Goal: Information Seeking & Learning: Learn about a topic

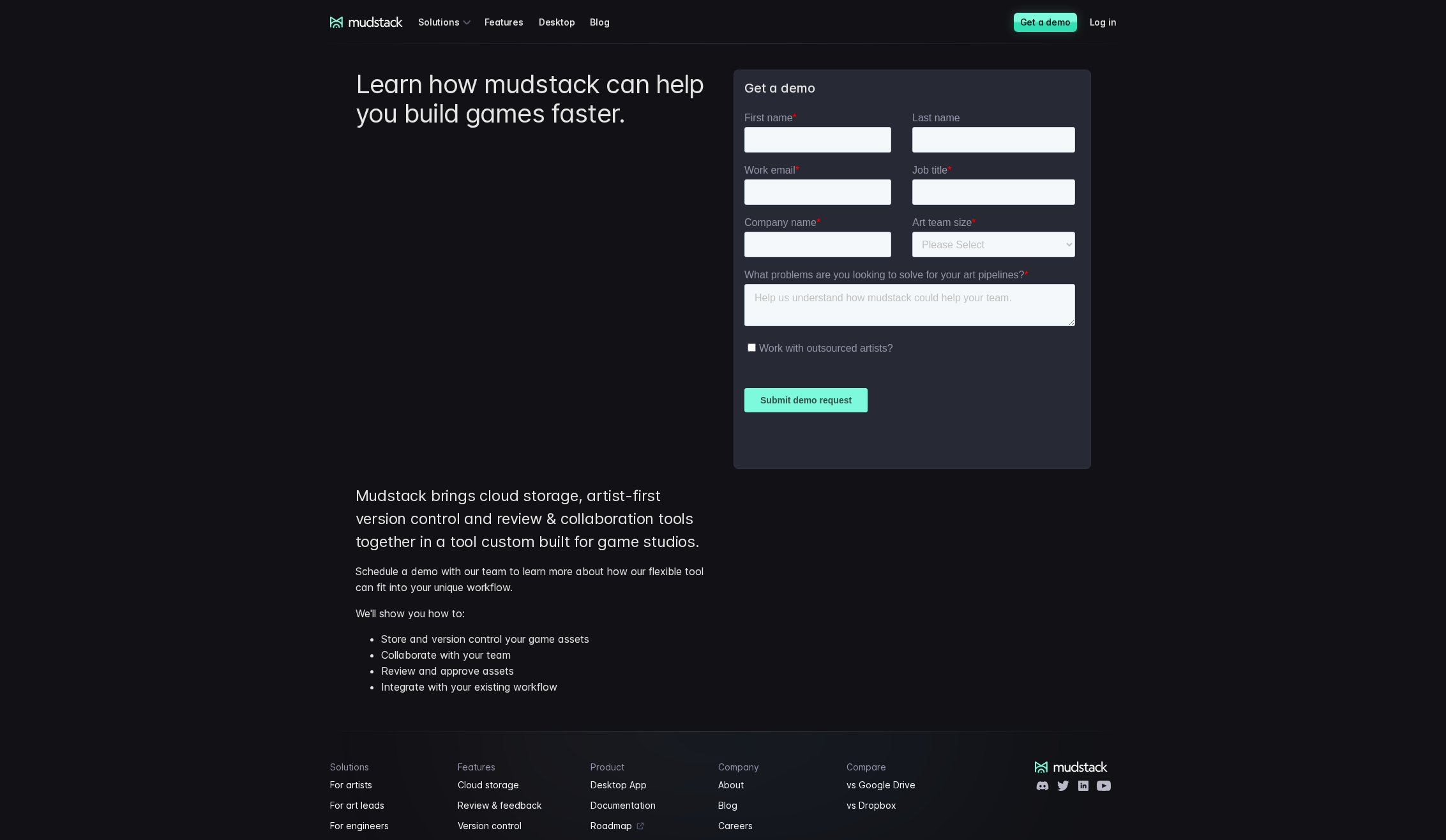
click at [224, 279] on div "mudstack logo Solutions Features Desktop Blog Get a demo Log in mudstack logo S…" at bounding box center [723, 473] width 1446 height 946
click at [186, 199] on div "mudstack logo Solutions Features Desktop Blog Get a demo Log in mudstack logo S…" at bounding box center [723, 473] width 1446 height 946
drag, startPoint x: 164, startPoint y: 134, endPoint x: 153, endPoint y: 129, distance: 12.1
click at [164, 134] on div "mudstack logo Solutions Features Desktop Blog Get a demo Log in mudstack logo S…" at bounding box center [723, 473] width 1446 height 946
click at [163, 141] on div "mudstack logo Solutions Features Desktop Blog Get a demo Log in mudstack logo S…" at bounding box center [723, 473] width 1446 height 946
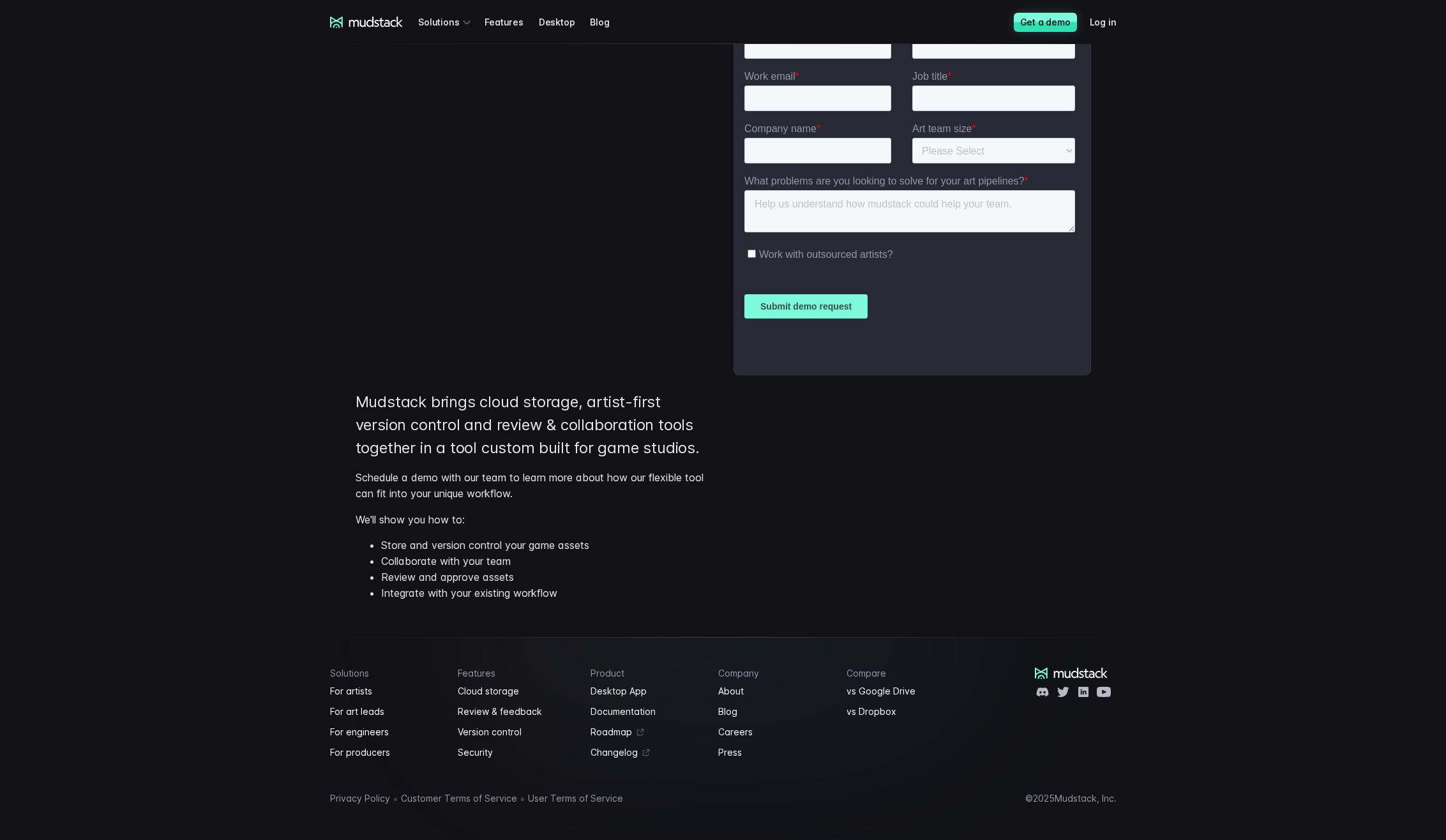
scroll to position [106, 0]
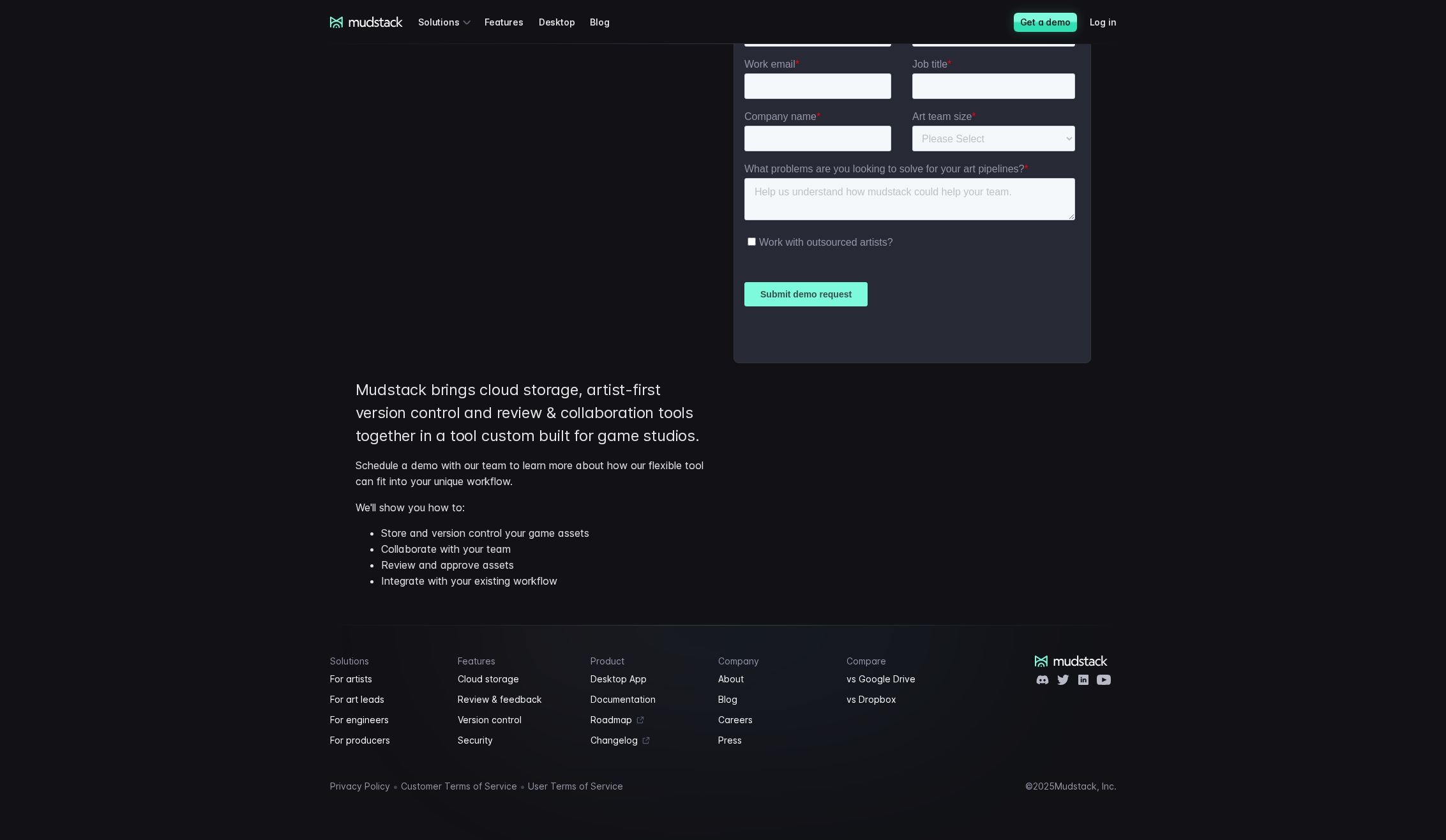
click at [294, 406] on main "Learn how mudstack can help you build games faster. Get a demo Mudstack brings …" at bounding box center [724, 268] width 894 height 661
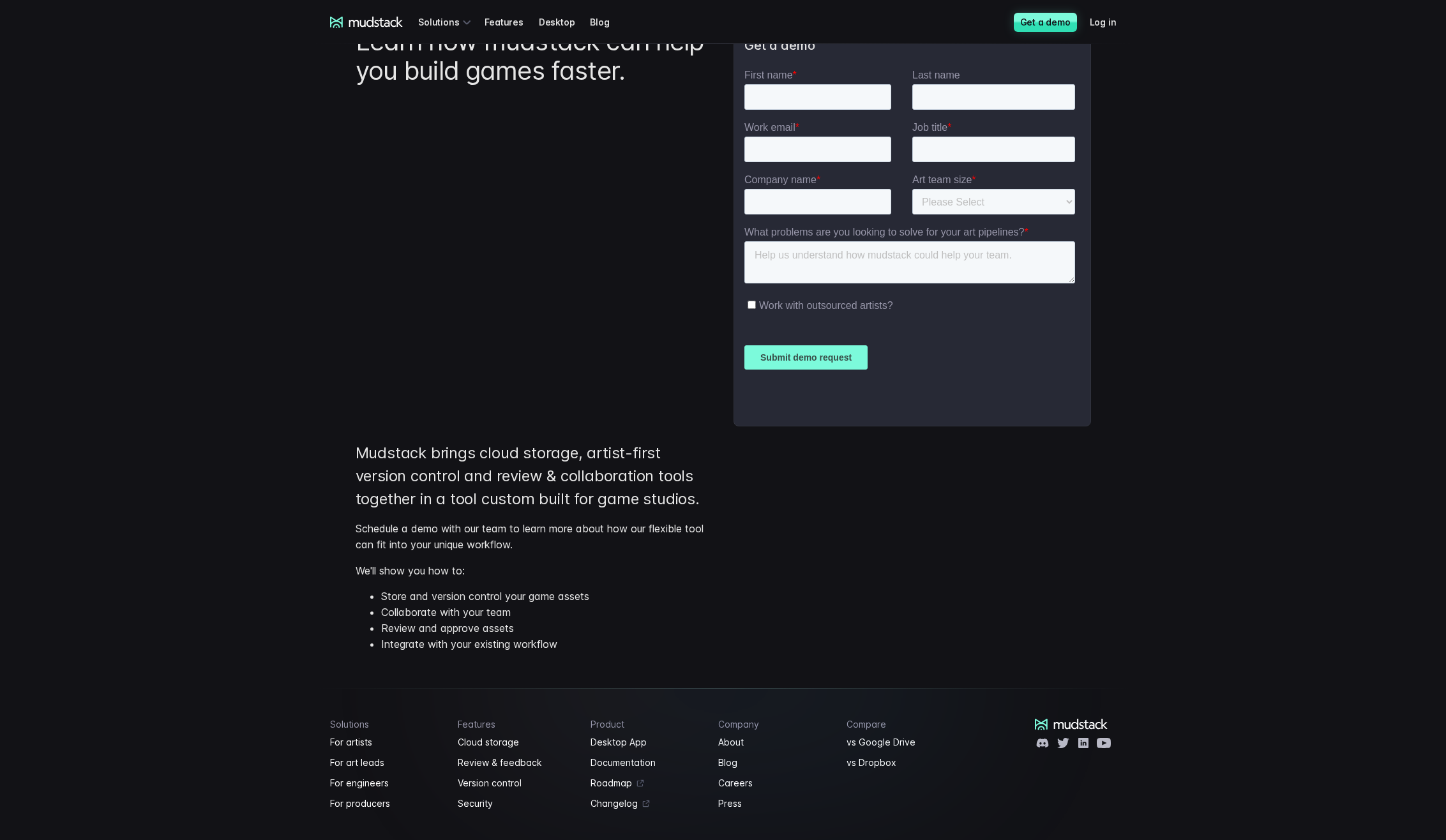
scroll to position [0, 0]
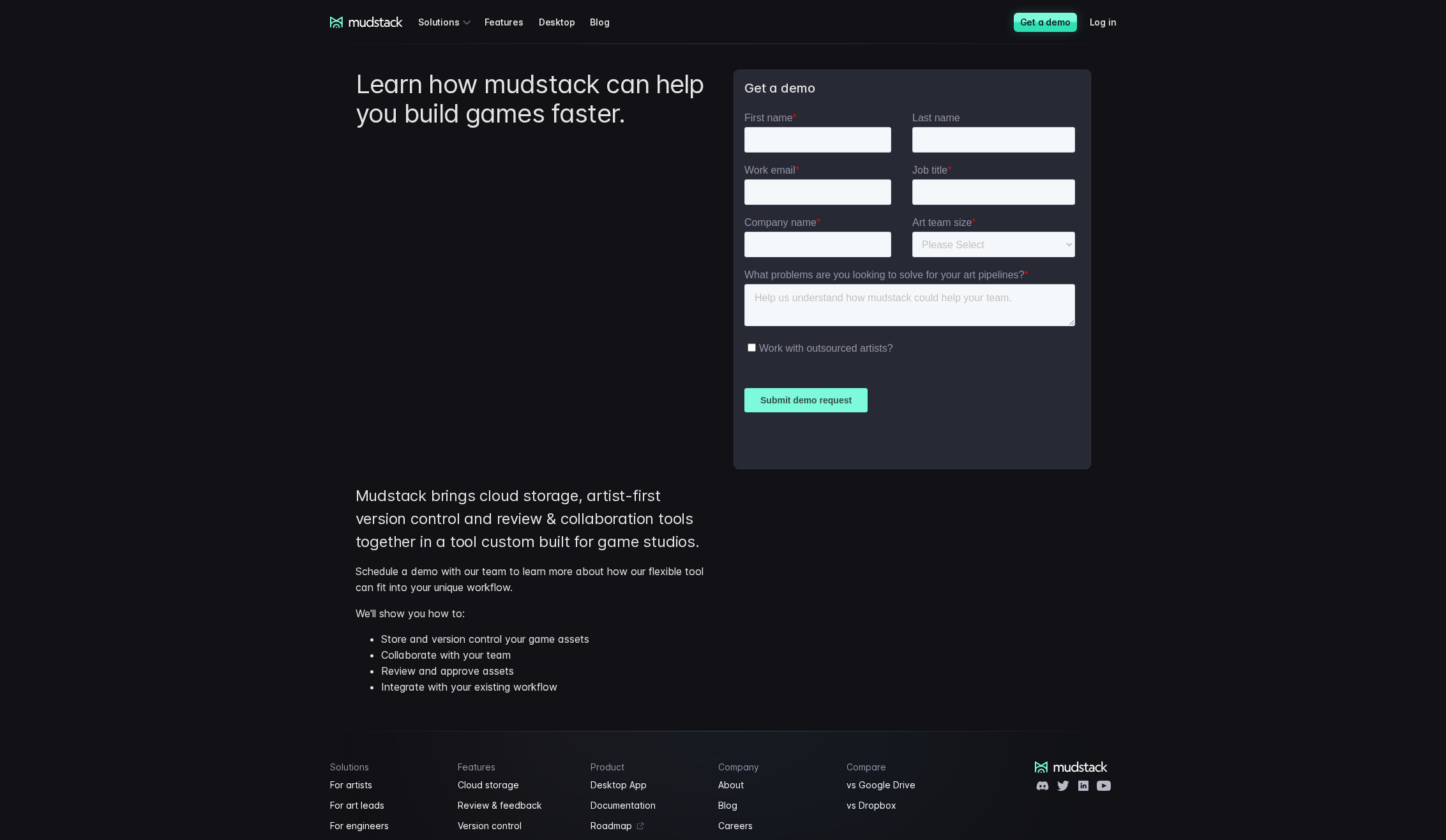
click at [383, 20] on icon at bounding box center [376, 21] width 54 height 10
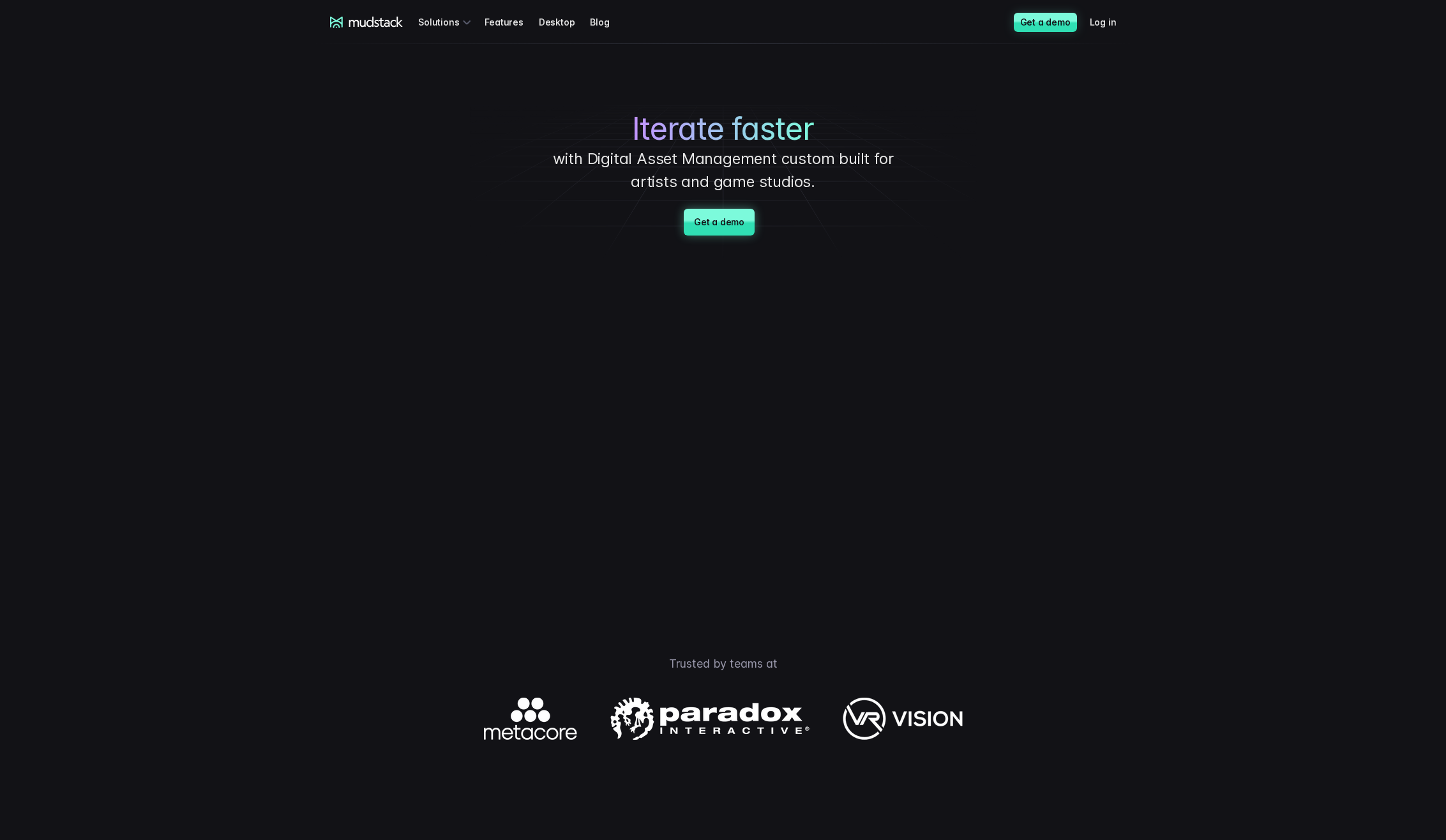
click at [708, 226] on link "Get a demo" at bounding box center [719, 222] width 71 height 27
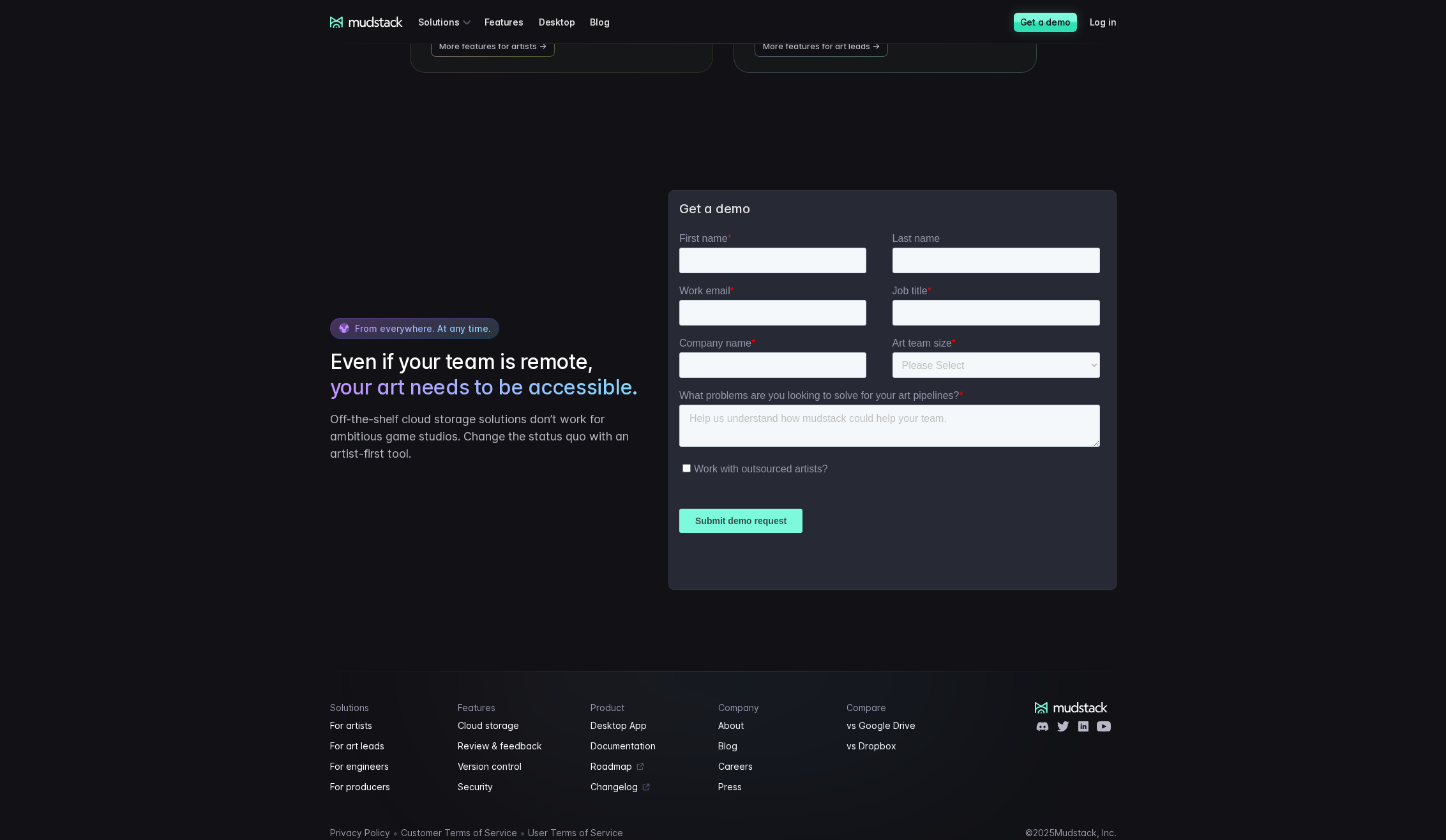
drag, startPoint x: 233, startPoint y: 398, endPoint x: 235, endPoint y: 323, distance: 75.0
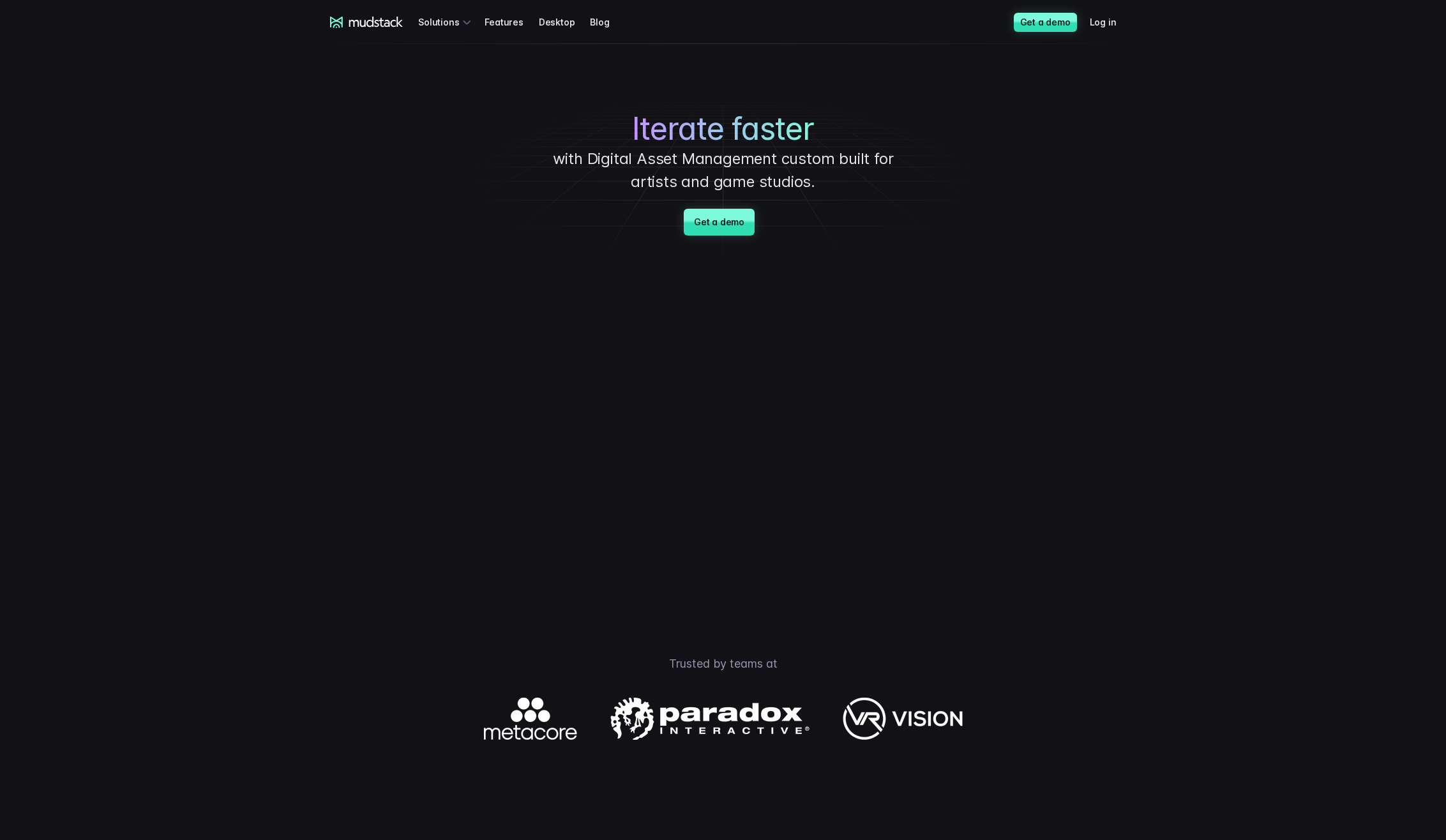
click at [317, 185] on div "Iterate faster with Digital Asset Management custom built for artists and game …" at bounding box center [724, 152] width 894 height 217
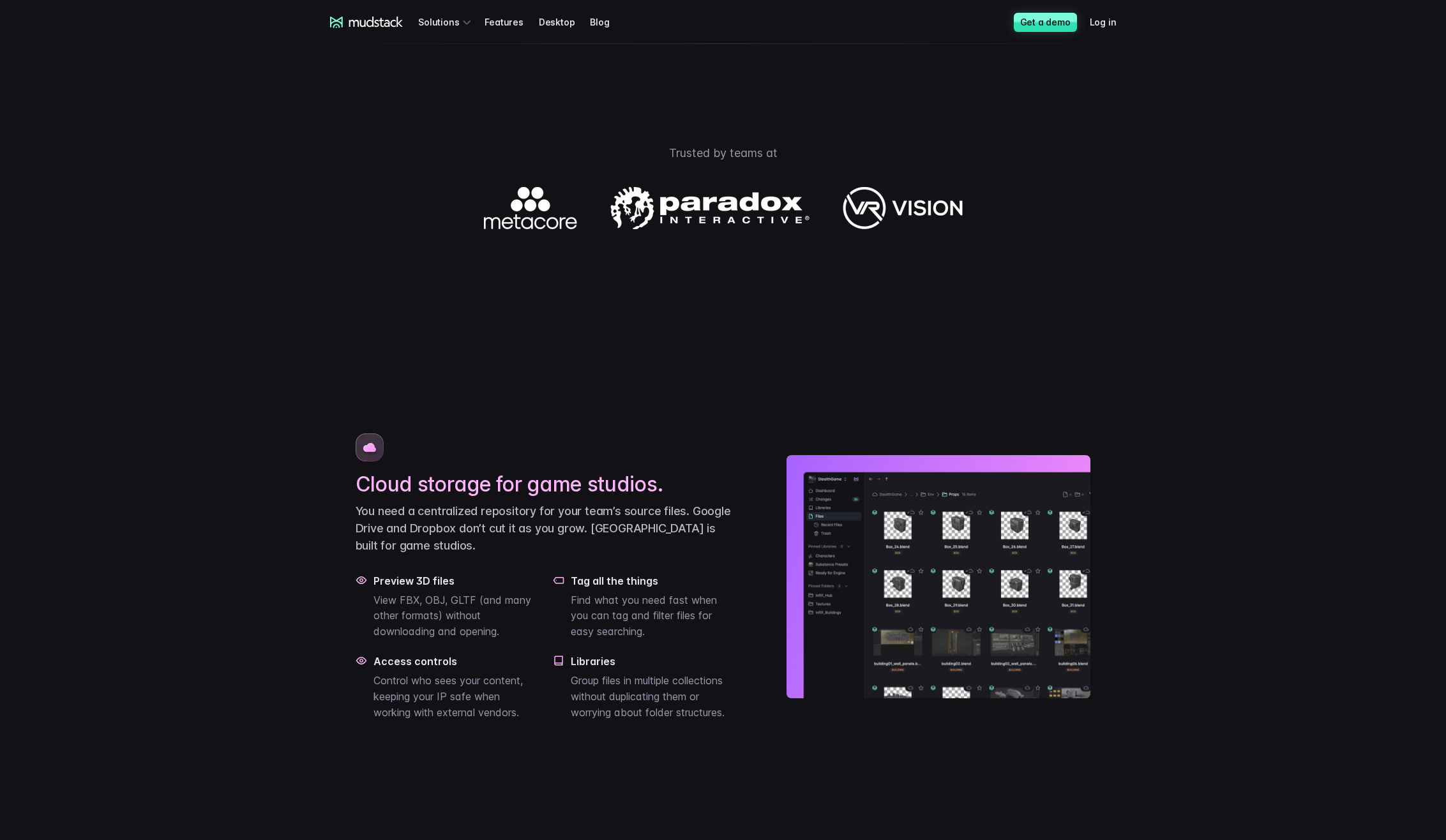
scroll to position [702, 0]
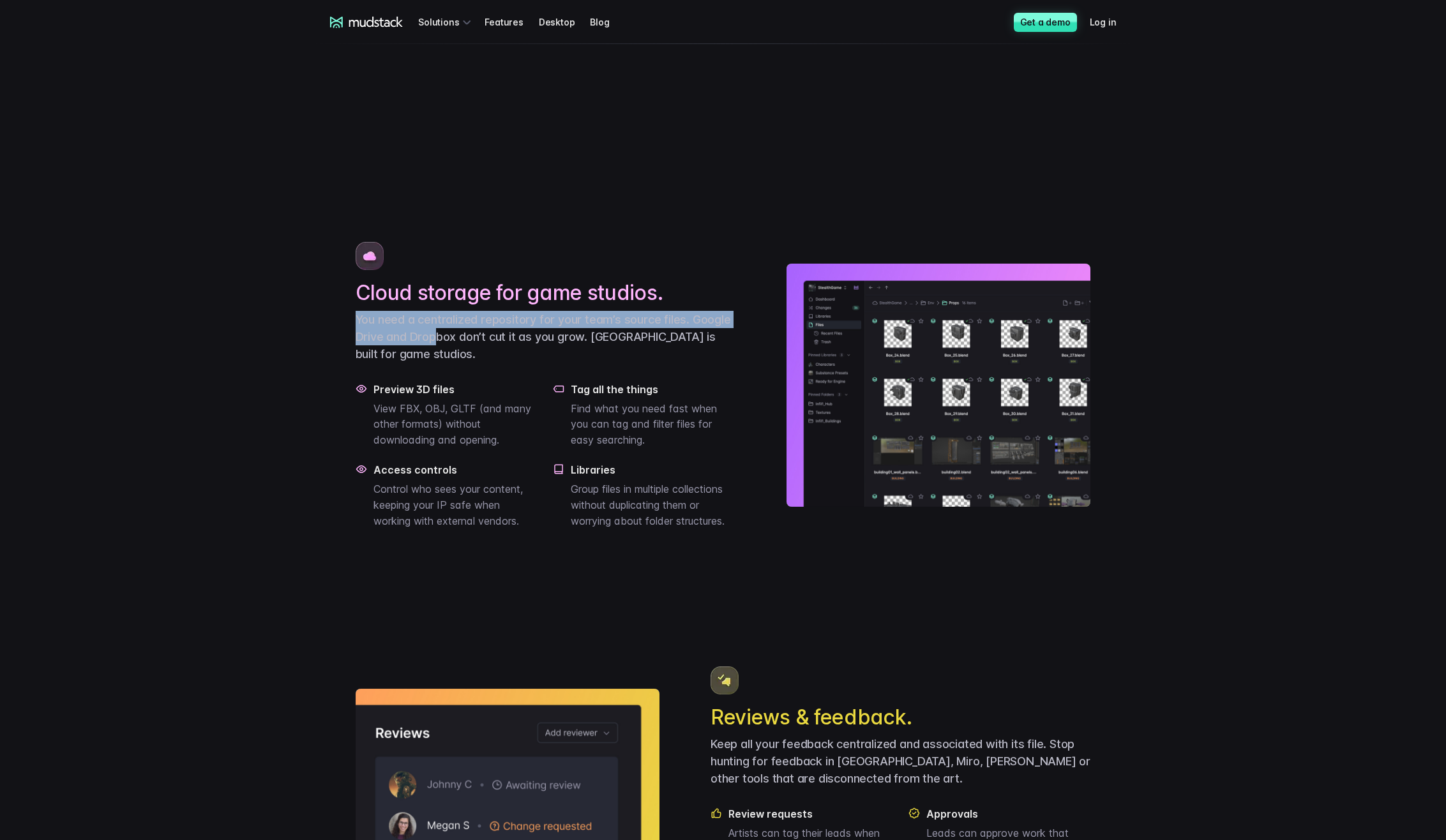
drag, startPoint x: 337, startPoint y: 356, endPoint x: 436, endPoint y: 383, distance: 102.6
click at [436, 363] on p "You need a centralized repository for your team’s source files. Google Drive an…" at bounding box center [546, 337] width 381 height 52
drag, startPoint x: 438, startPoint y: 399, endPoint x: 369, endPoint y: 363, distance: 77.8
click at [369, 363] on p "You need a centralized repository for your team’s source files. Google Drive an…" at bounding box center [546, 337] width 381 height 52
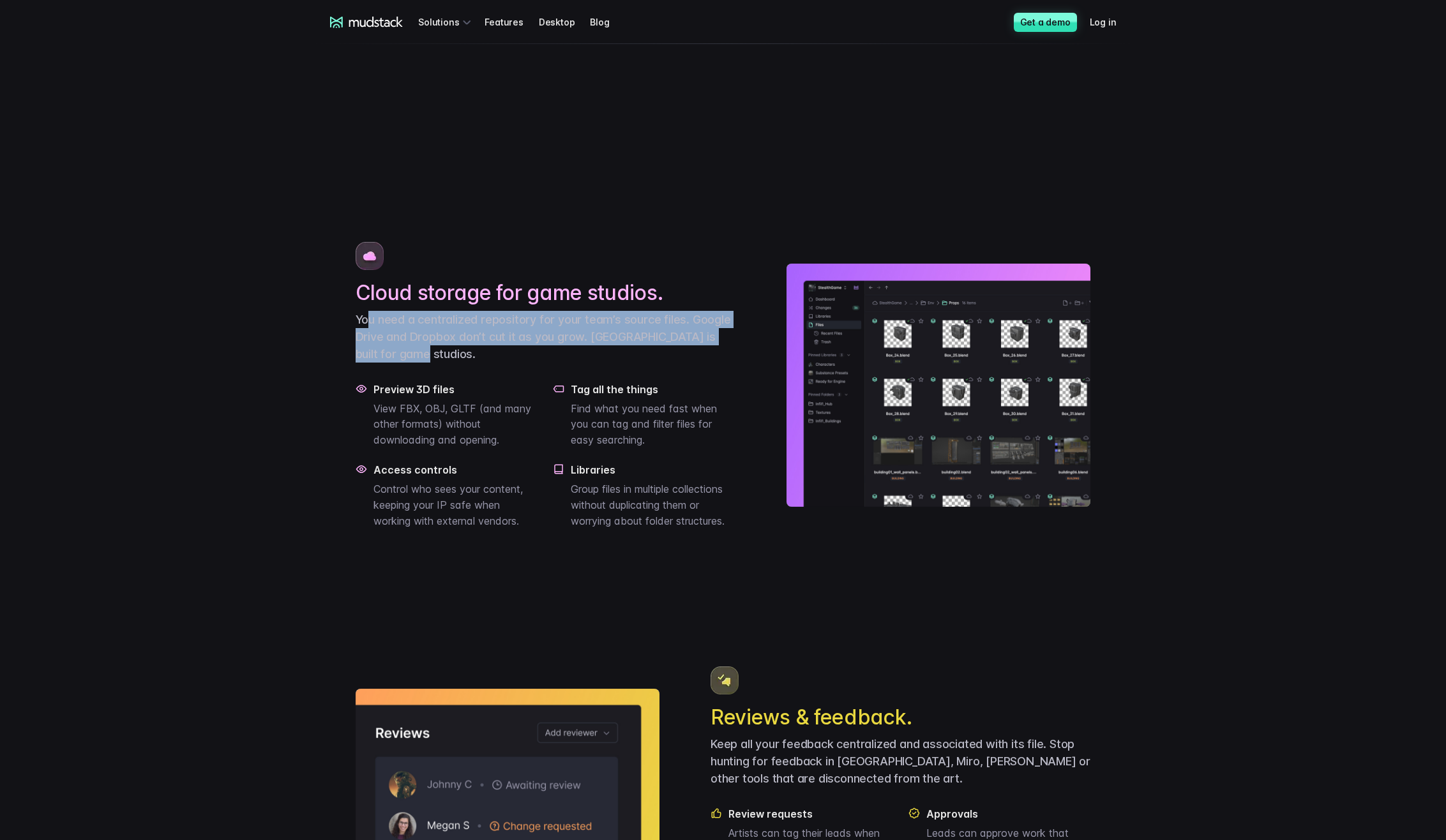
click at [369, 363] on p "You need a centralized repository for your team’s source files. Google Drive an…" at bounding box center [546, 337] width 381 height 52
drag, startPoint x: 355, startPoint y: 359, endPoint x: 438, endPoint y: 388, distance: 87.9
click at [438, 363] on p "You need a centralized repository for your team’s source files. Google Drive an…" at bounding box center [546, 337] width 381 height 52
drag, startPoint x: 432, startPoint y: 394, endPoint x: 332, endPoint y: 358, distance: 106.3
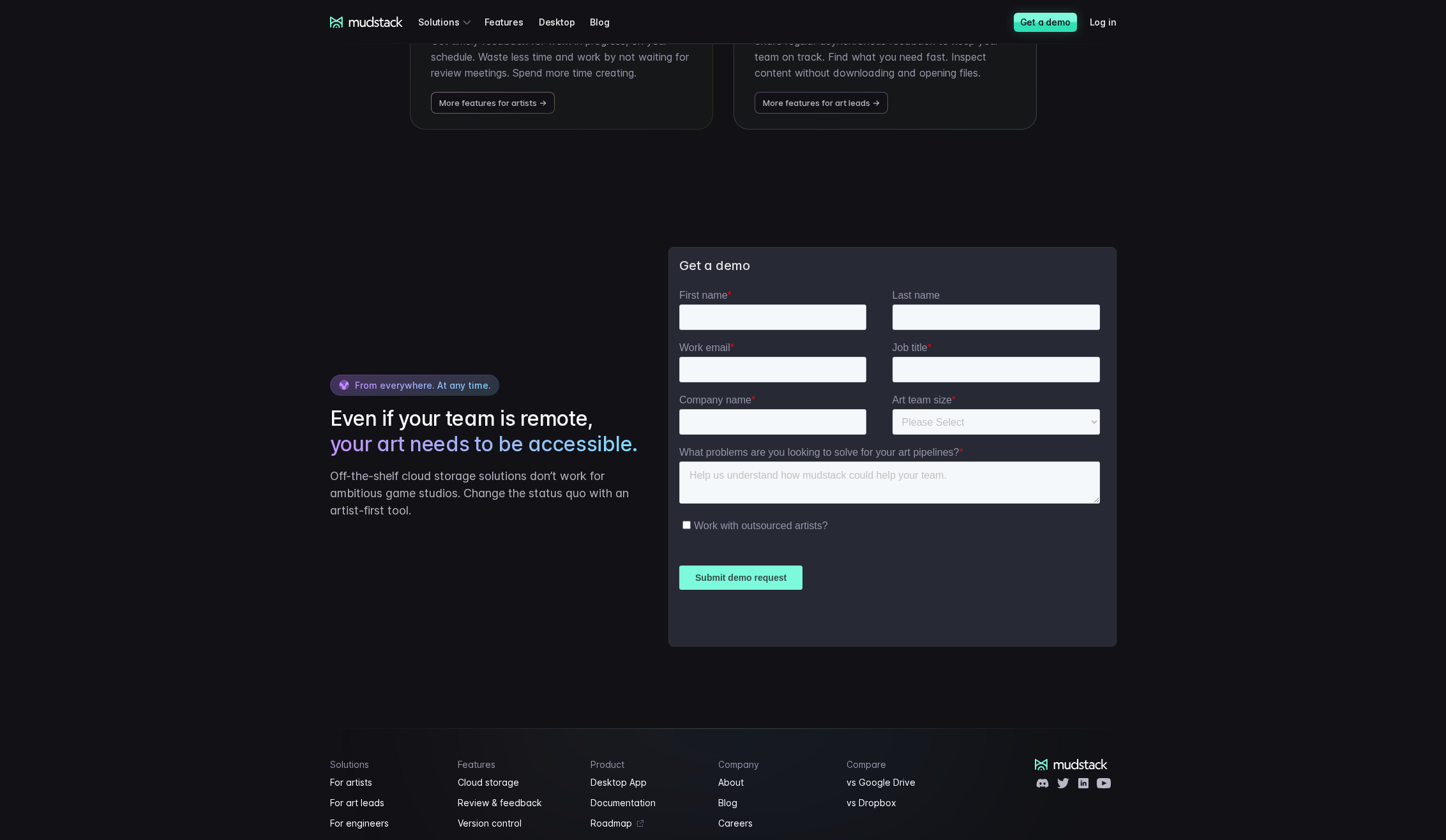
scroll to position [2897, 0]
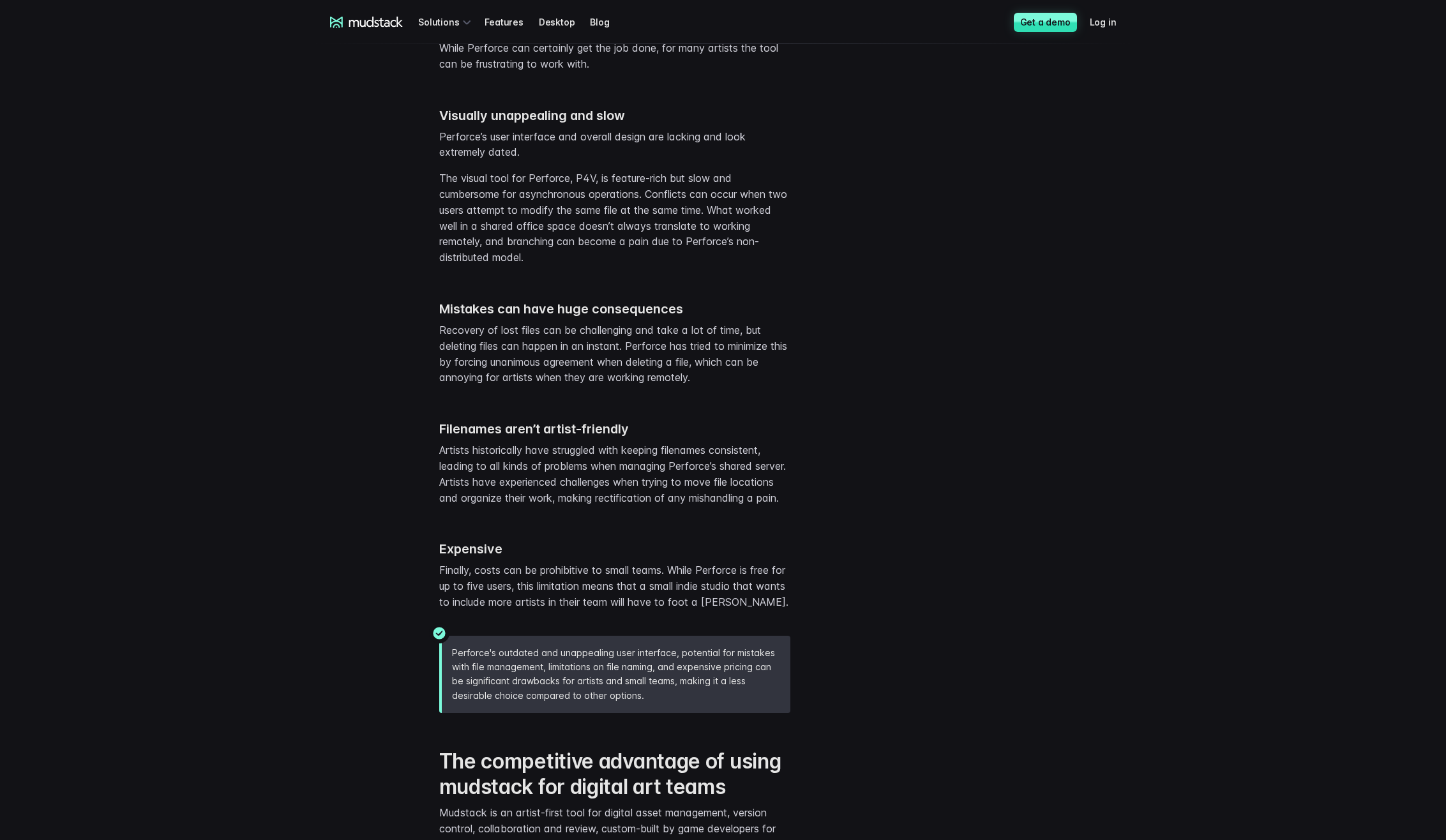
scroll to position [2170, 0]
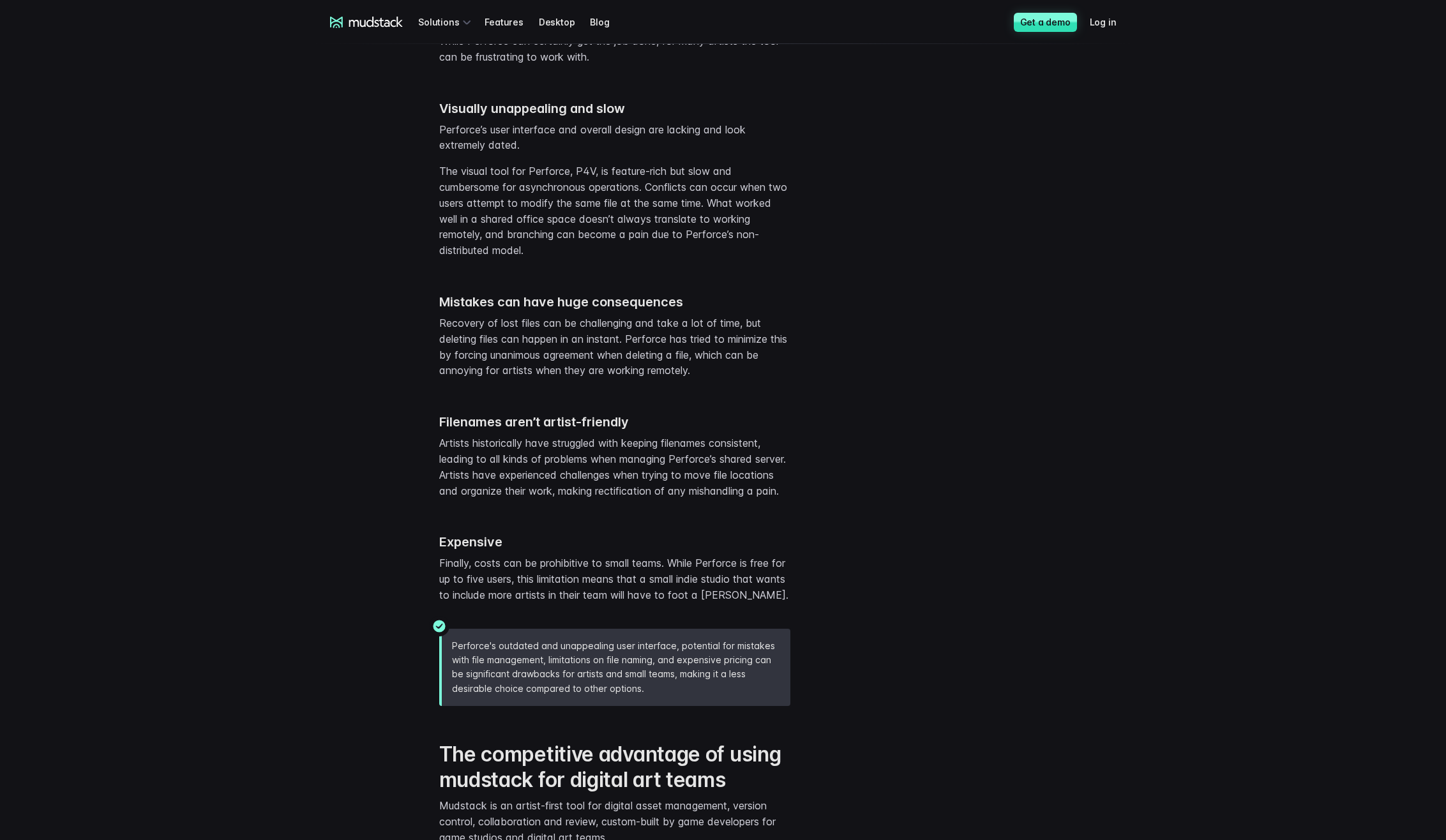
click at [623, 368] on p "Recovery of lost files can be challenging and take a lot of time, but deleting …" at bounding box center [615, 346] width 351 height 63
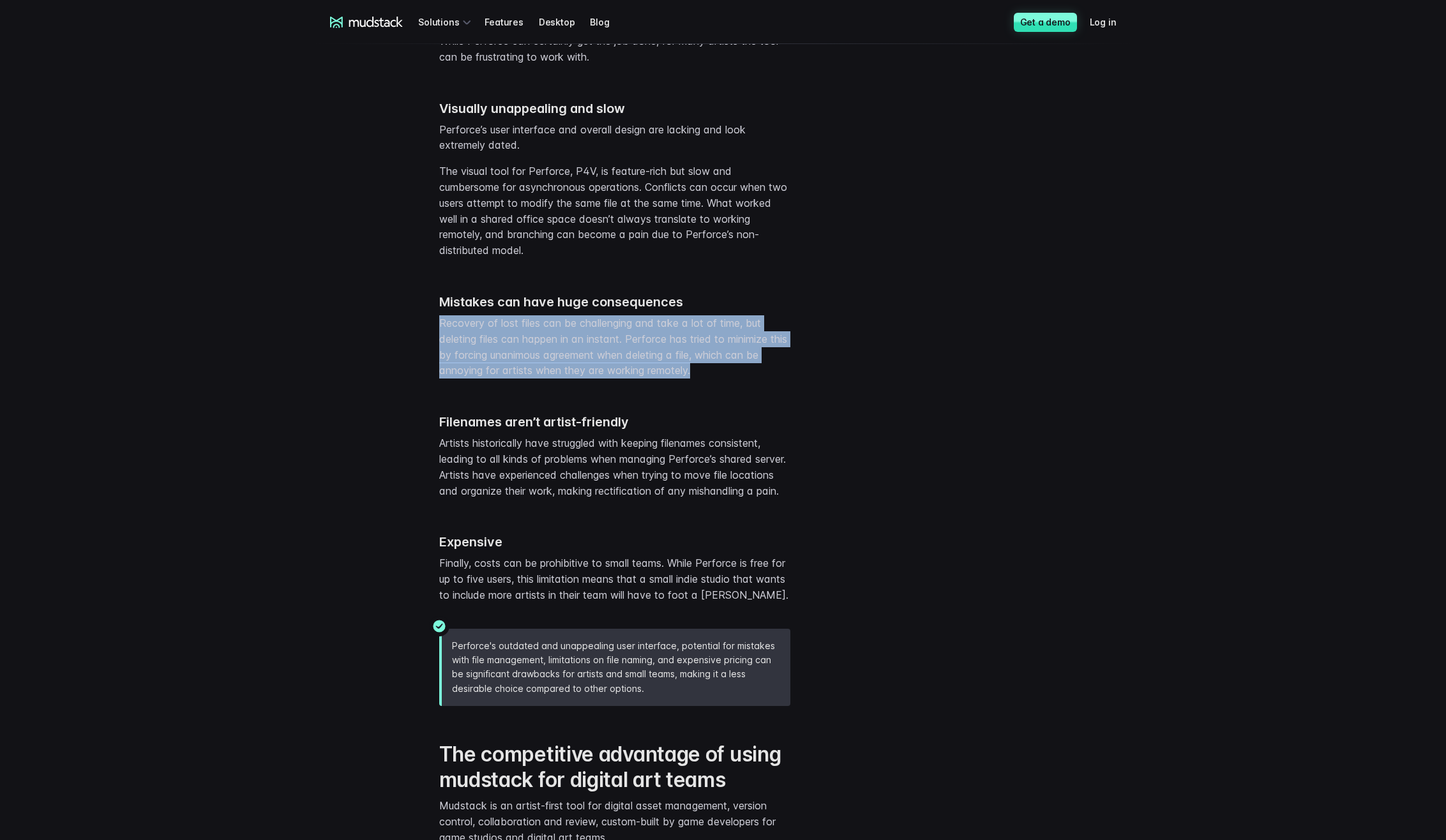
click at [623, 368] on p "Recovery of lost files can be challenging and take a lot of time, but deleting …" at bounding box center [615, 346] width 351 height 63
click at [761, 378] on p "Recovery of lost files can be challenging and take a lot of time, but deleting …" at bounding box center [615, 346] width 351 height 63
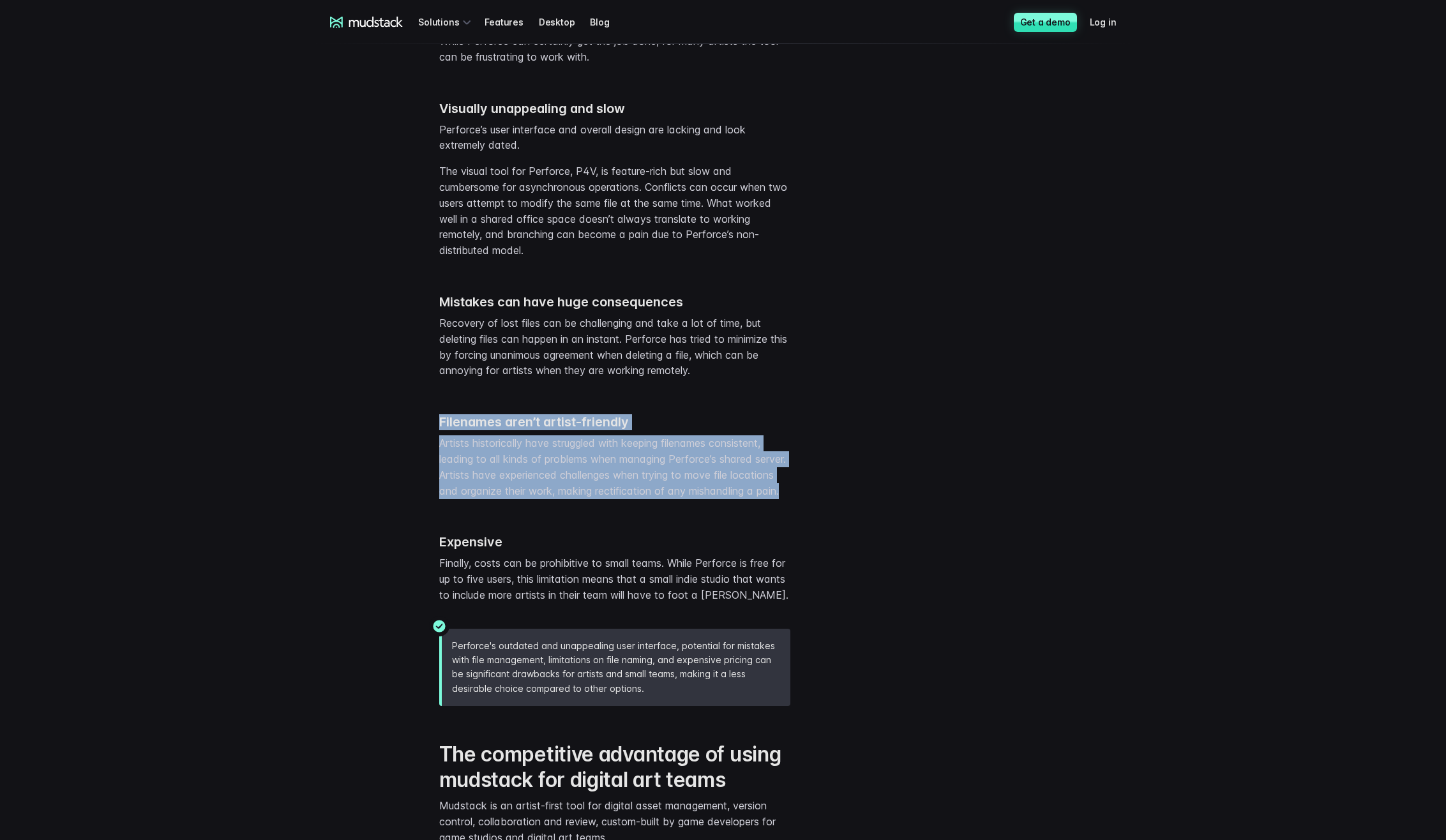
drag, startPoint x: 595, startPoint y: 524, endPoint x: 402, endPoint y: 453, distance: 205.6
click at [402, 453] on div "Filenames aren’t artist-friendly Artists historically have struggled with keepi…" at bounding box center [723, 449] width 817 height 120
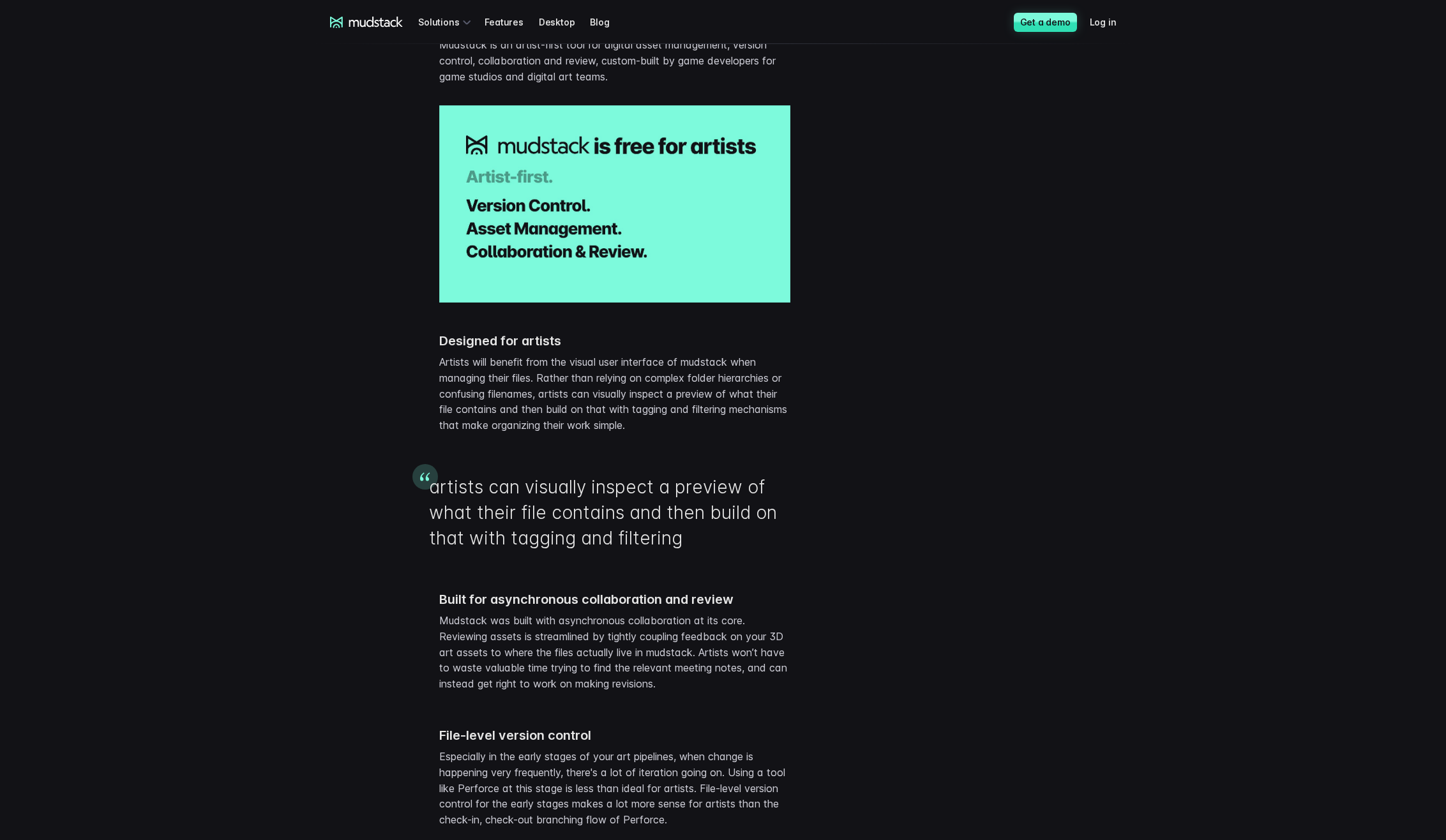
scroll to position [2919, 0]
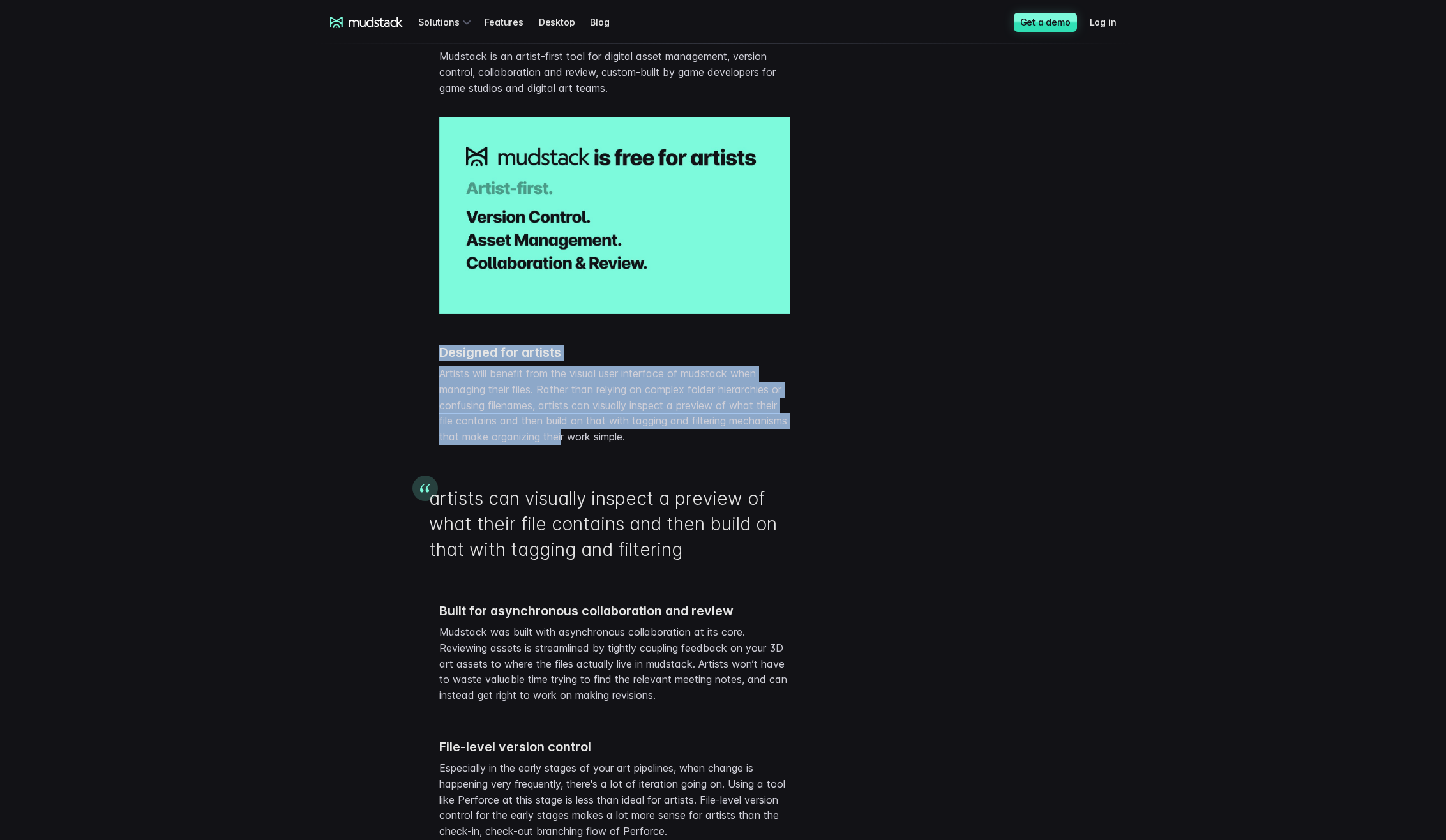
drag, startPoint x: 443, startPoint y: 424, endPoint x: 626, endPoint y: 506, distance: 200.5
click at [625, 445] on div "Designed for artists Artists will benefit from the visual user interface of mud…" at bounding box center [615, 395] width 351 height 100
click at [626, 445] on p "Artists will benefit from the visual user interface of mudstack when managing t…" at bounding box center [615, 405] width 351 height 79
drag, startPoint x: 706, startPoint y: 512, endPoint x: 417, endPoint y: 448, distance: 296.0
click at [418, 448] on div "Designed for artists Artists will benefit from the visual user interface of mud…" at bounding box center [723, 387] width 817 height 136
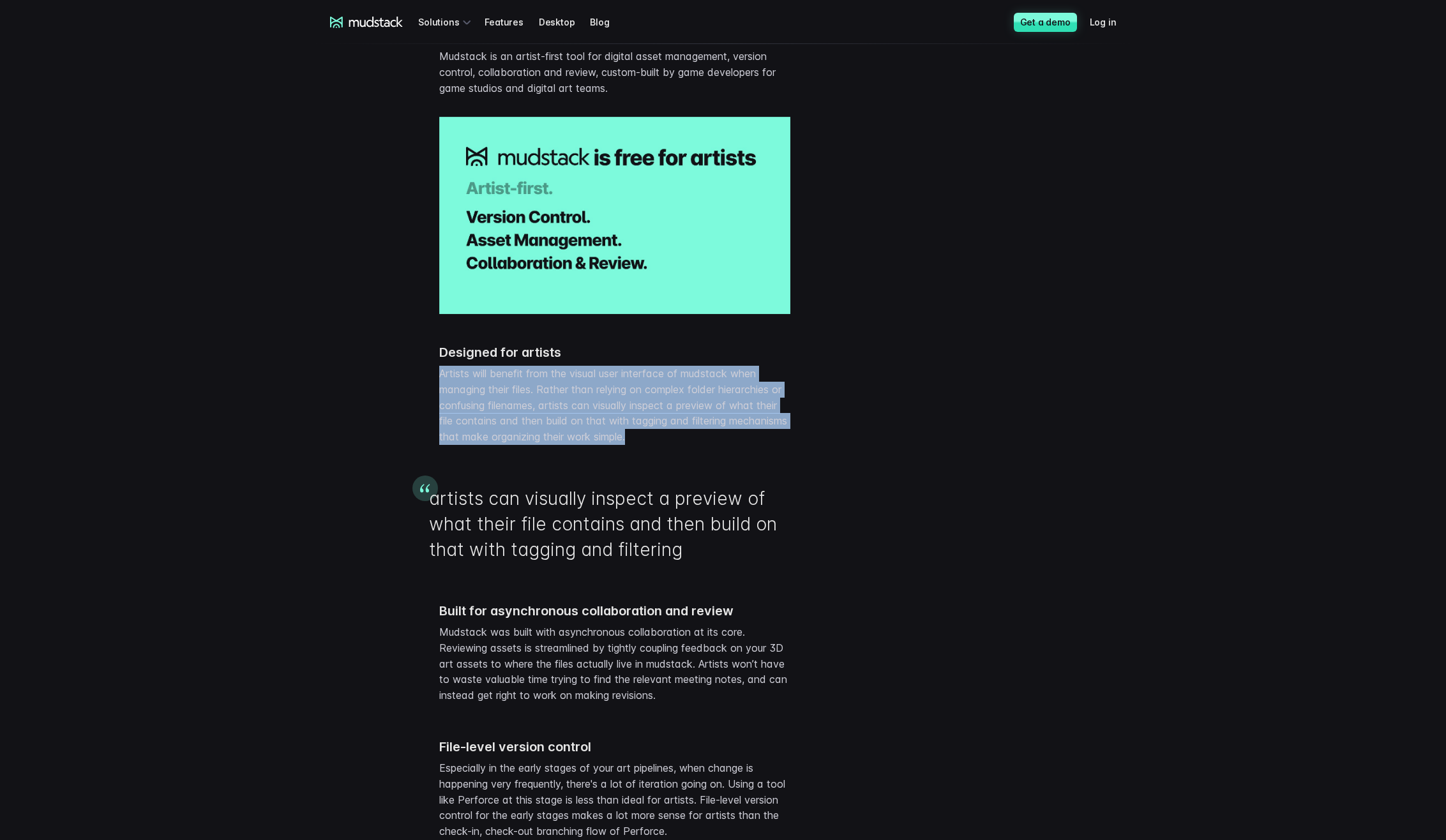
click at [417, 448] on div "Designed for artists Artists will benefit from the visual user interface of mud…" at bounding box center [723, 387] width 817 height 136
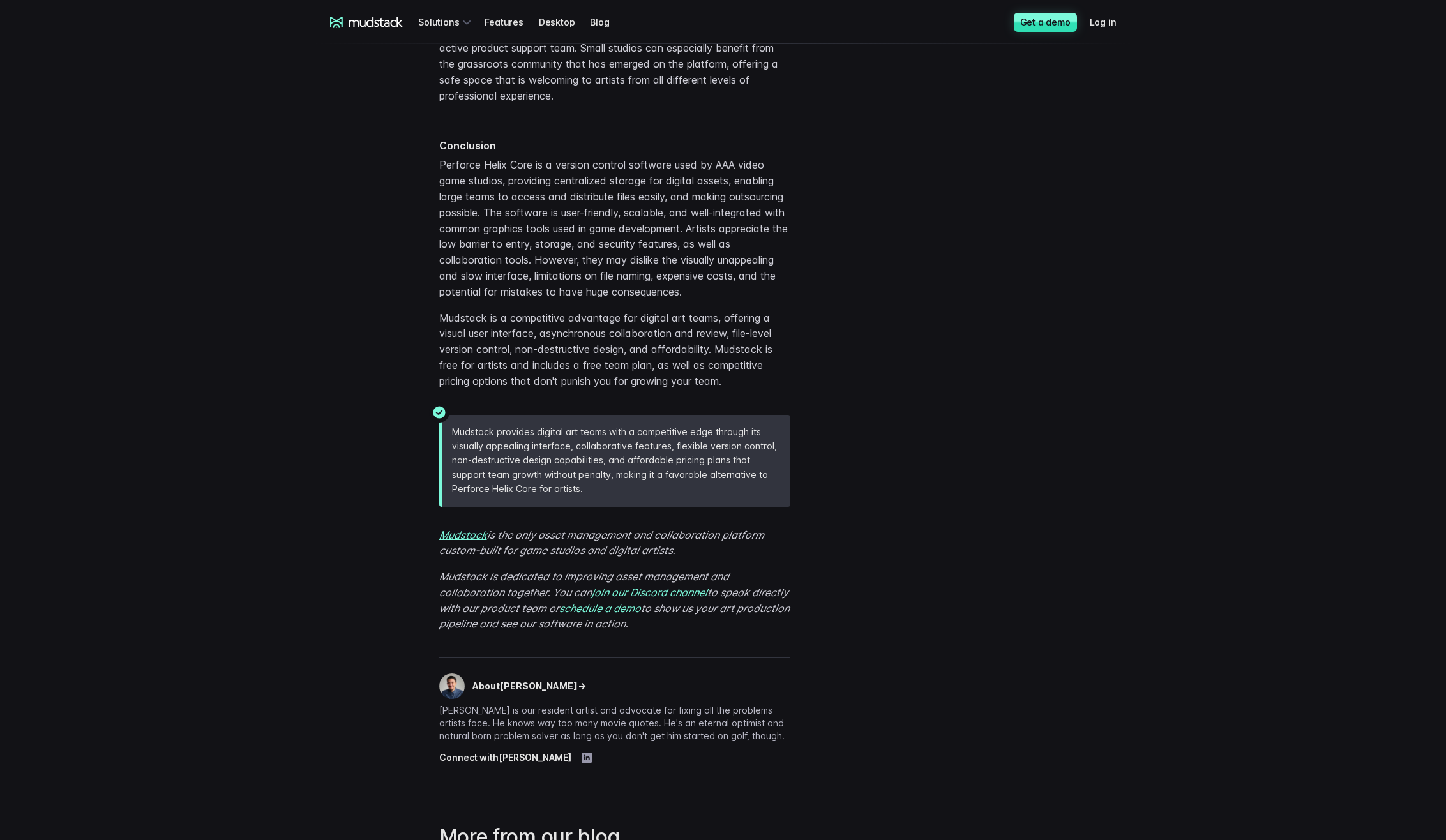
scroll to position [4068, 0]
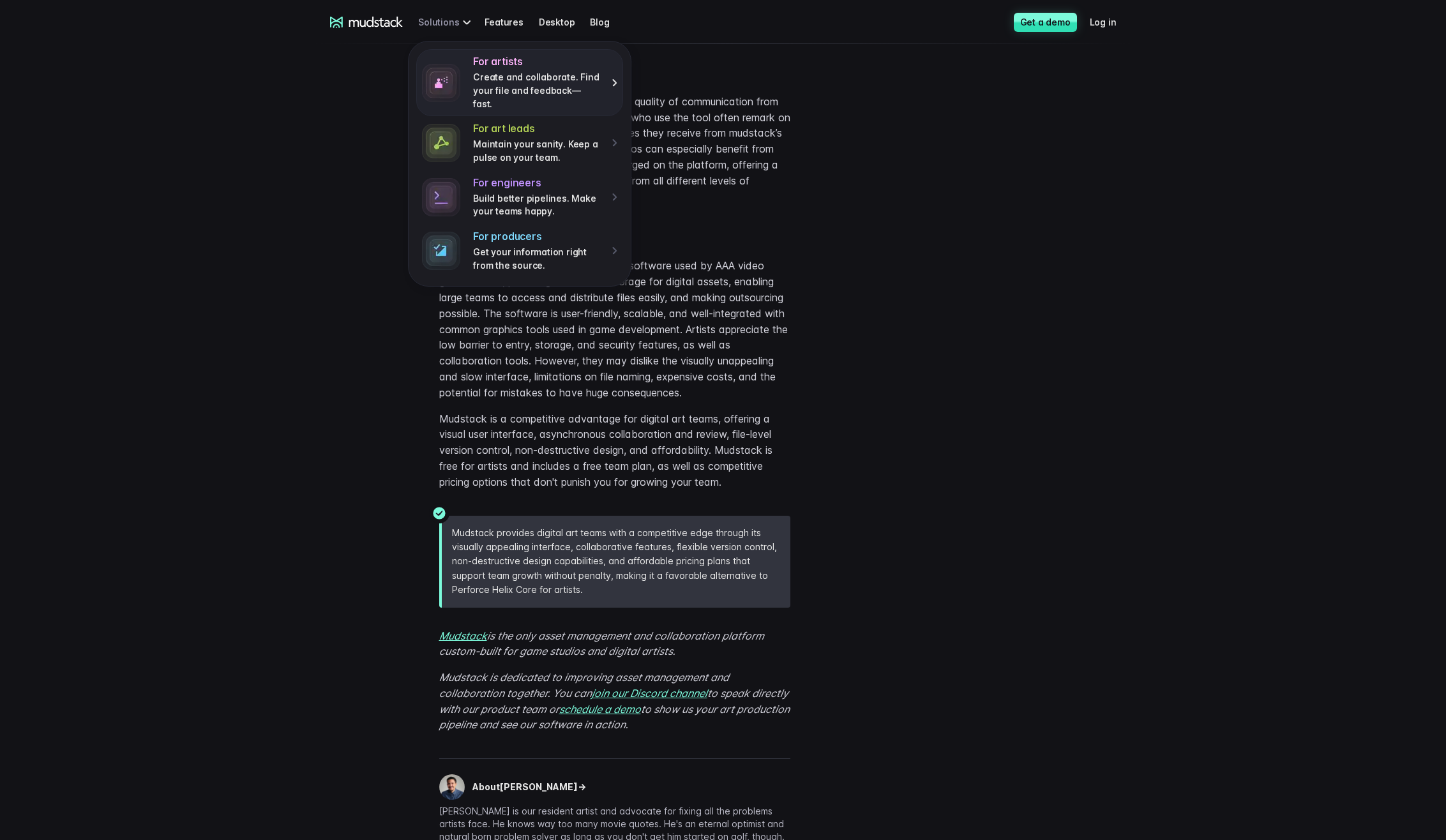
click at [453, 71] on img at bounding box center [441, 83] width 38 height 38
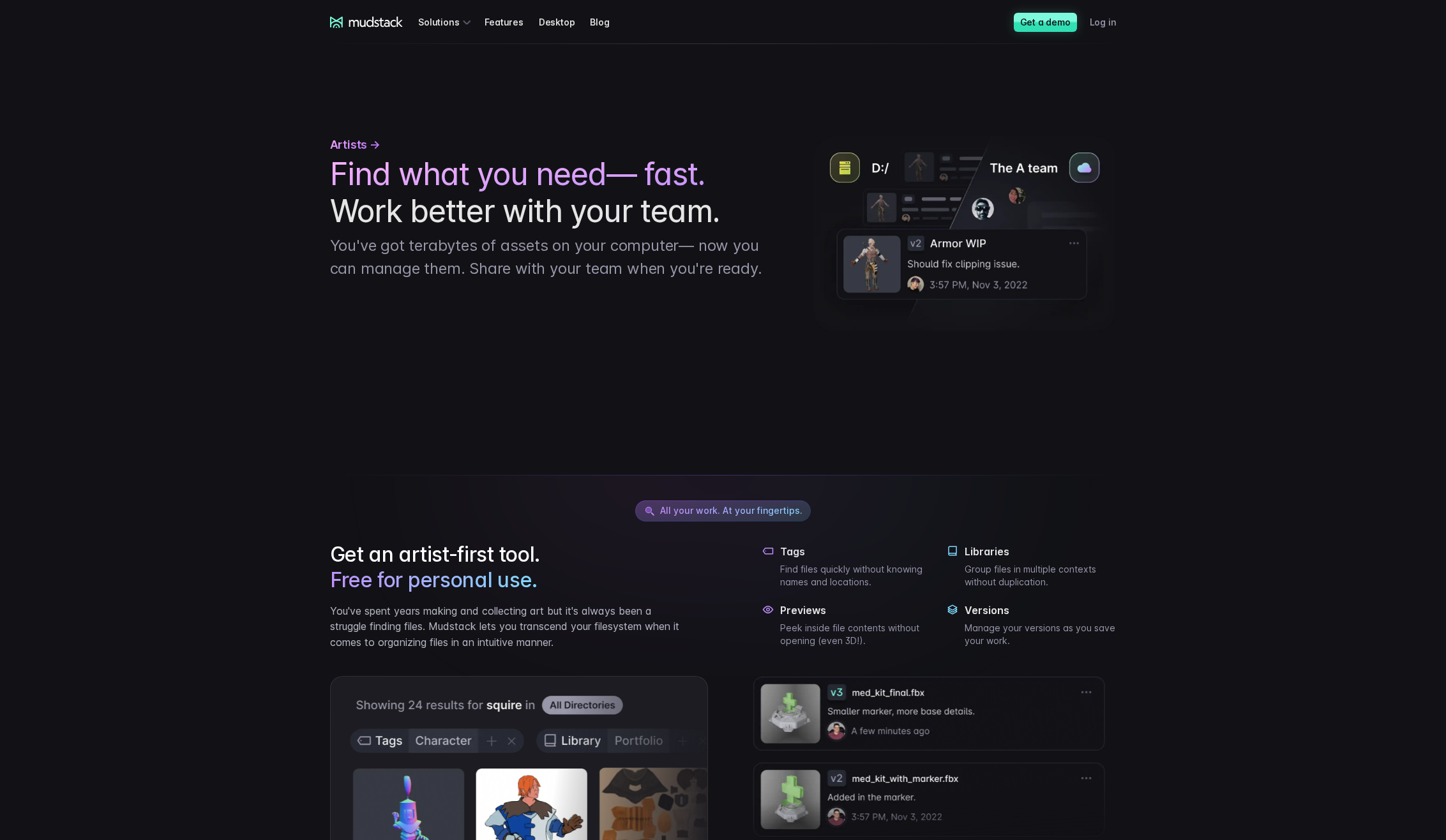
click at [1114, 23] on link "Log in" at bounding box center [1111, 21] width 42 height 23
